Goal: Find specific page/section: Find specific page/section

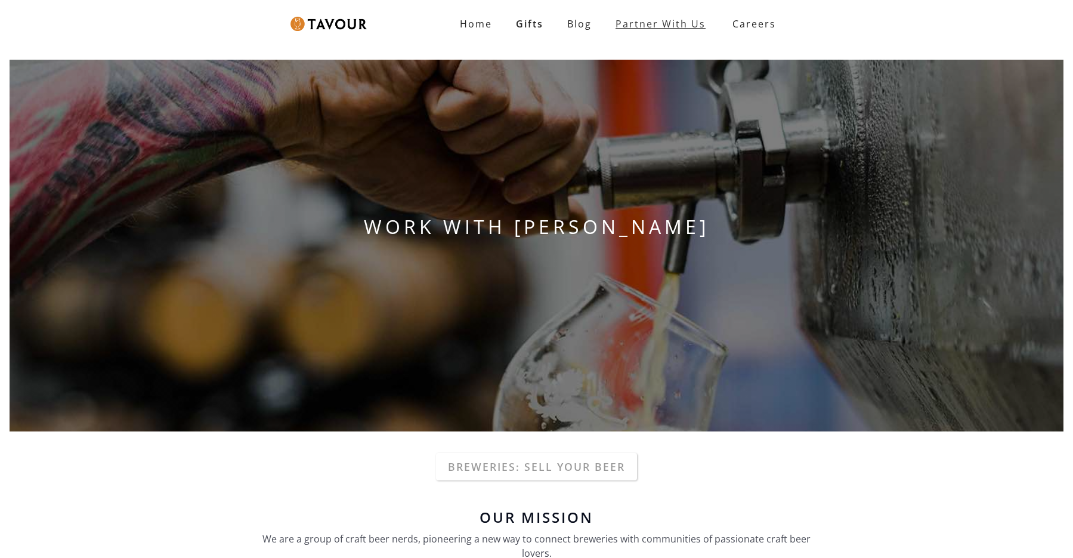
click at [672, 25] on link "Partner With Us" at bounding box center [661, 24] width 114 height 24
click at [657, 20] on link "Partner With Us" at bounding box center [661, 24] width 114 height 24
click at [652, 23] on link "Partner With Us" at bounding box center [661, 24] width 114 height 24
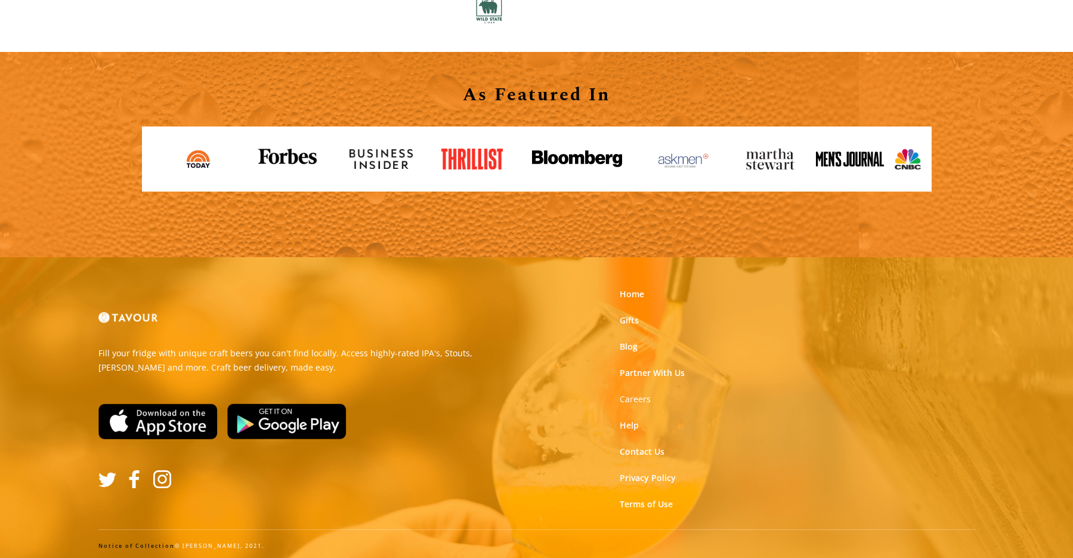
scroll to position [1320, 0]
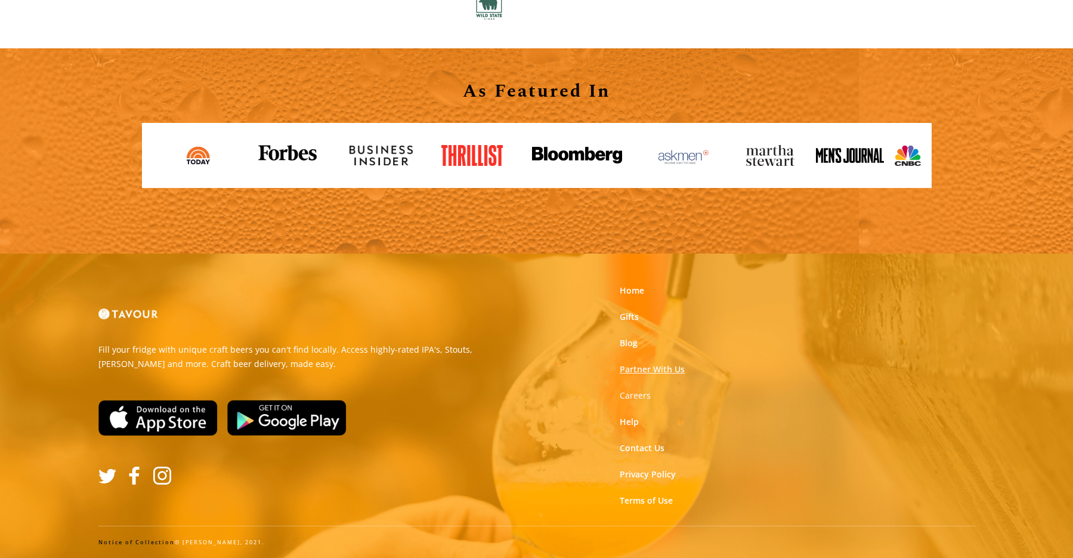
click at [665, 370] on link "Partner With Us" at bounding box center [652, 369] width 65 height 12
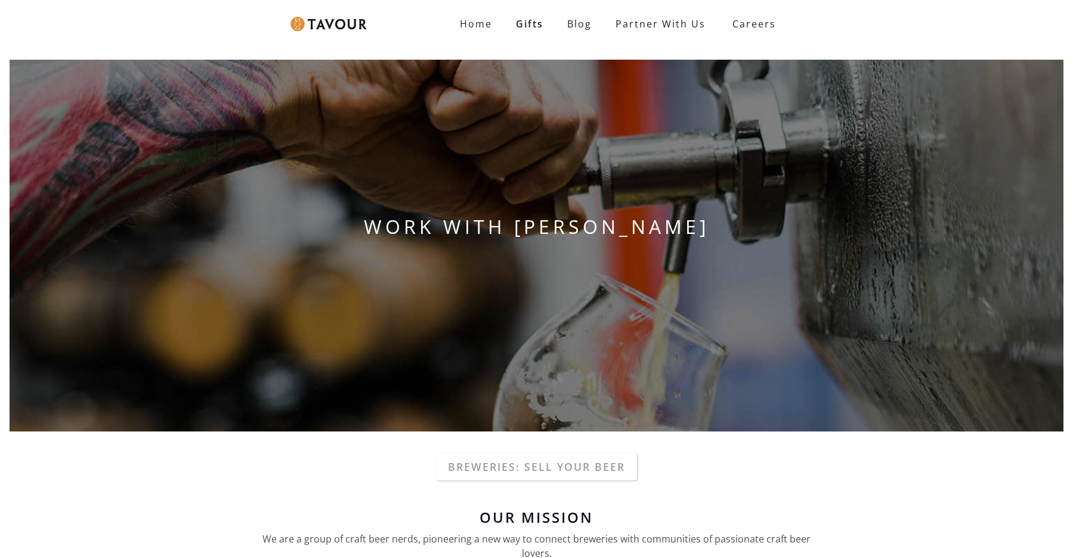
click at [353, 21] on img at bounding box center [329, 24] width 76 height 14
